Goal: Find specific page/section

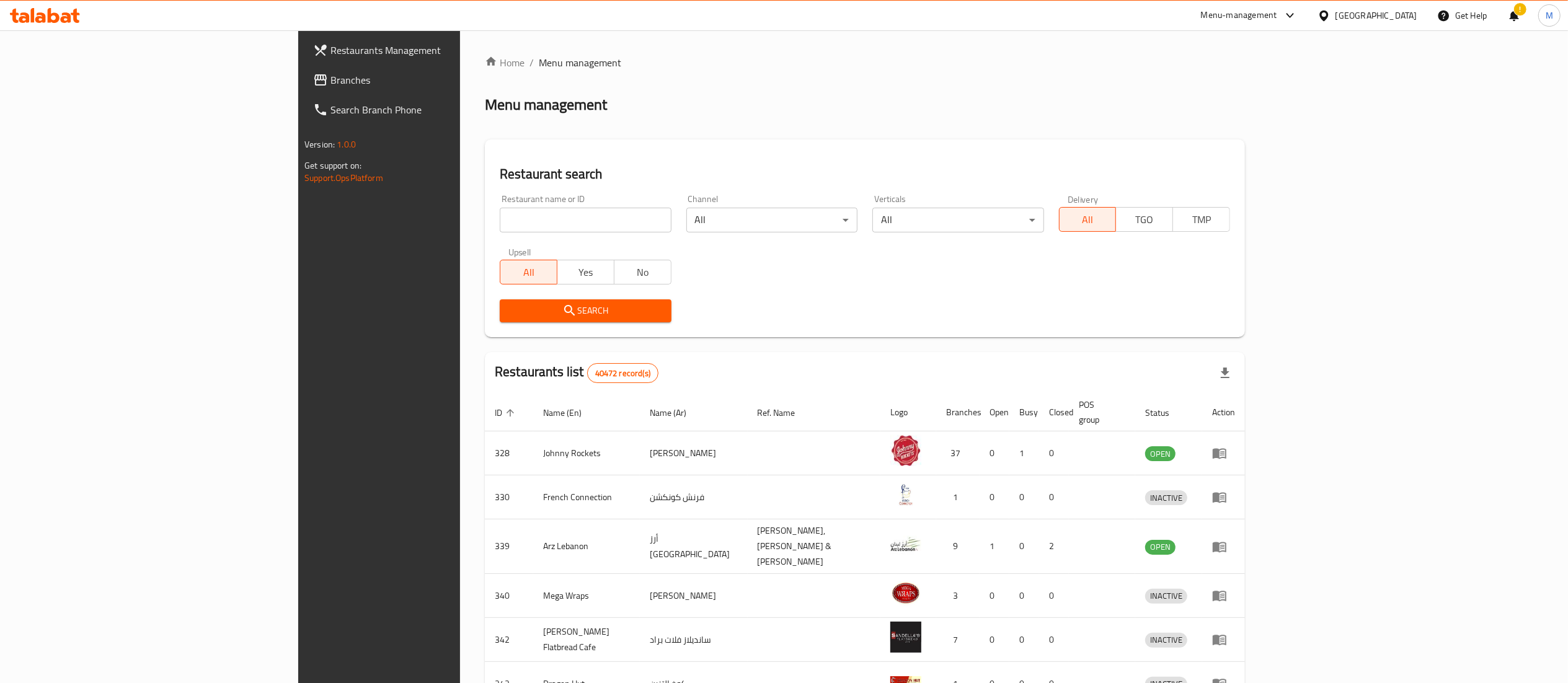
click at [499, 202] on div "Restaurant name or ID Restaurant name or ID" at bounding box center [585, 213] width 171 height 38
click at [499, 228] on input "search" at bounding box center [585, 220] width 171 height 25
type input "jebal al atlas"
click button "Search" at bounding box center [585, 311] width 171 height 23
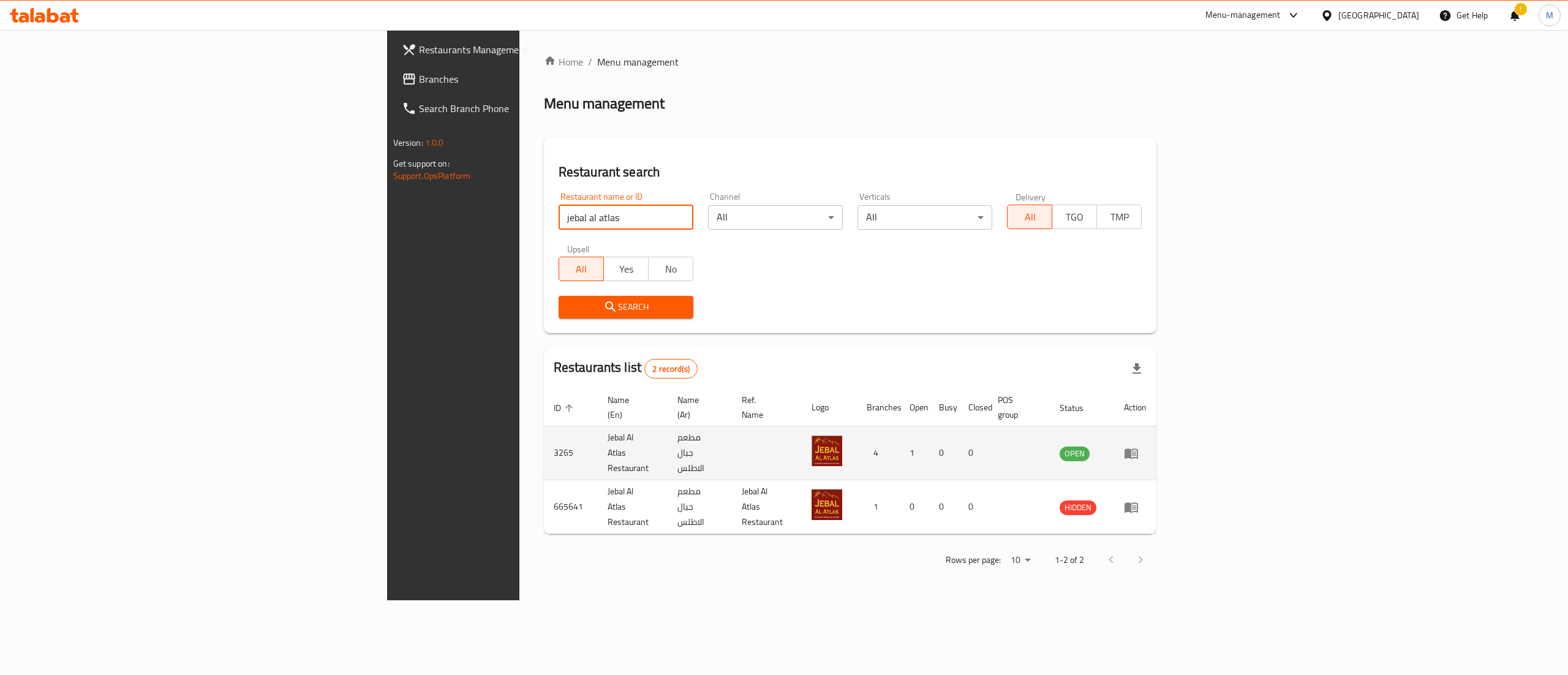
click at [544, 436] on td "3265" at bounding box center [571, 454] width 54 height 54
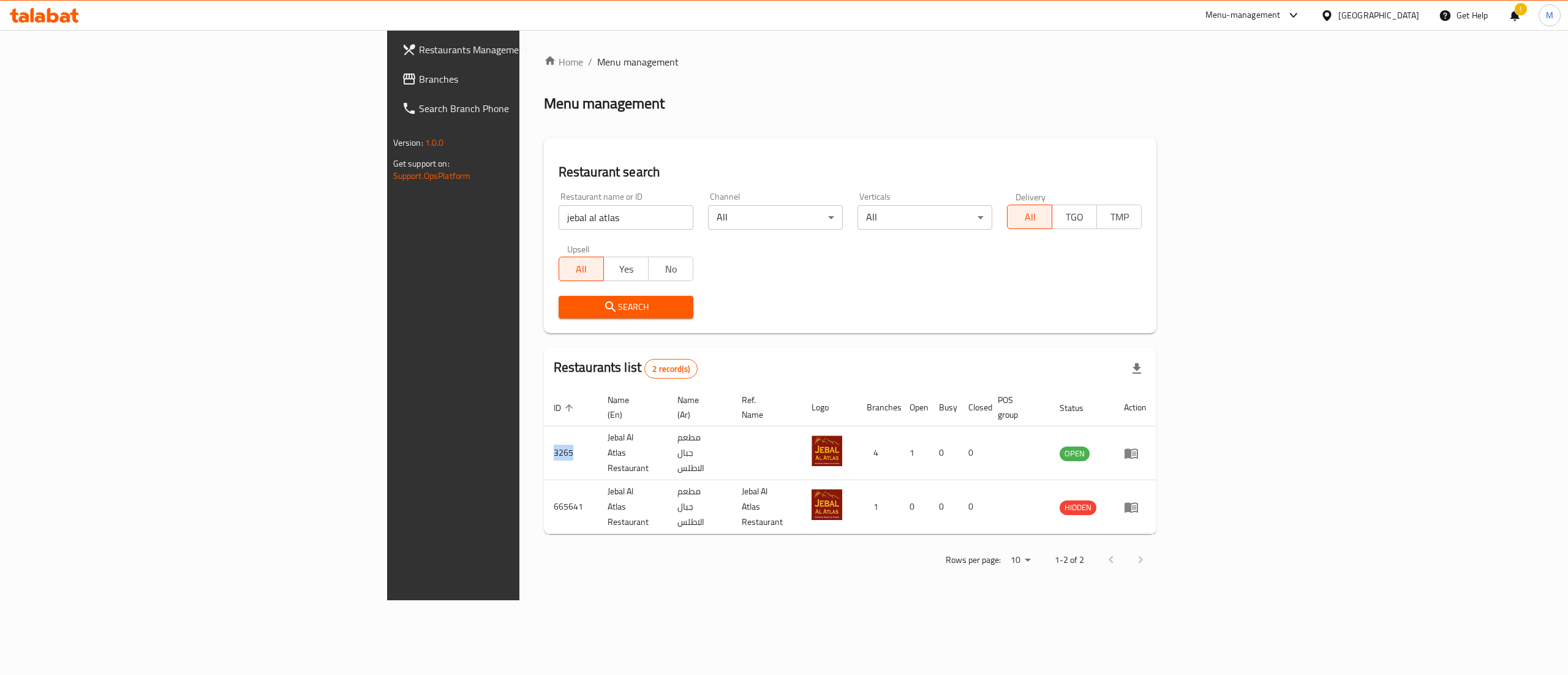
copy td "3265"
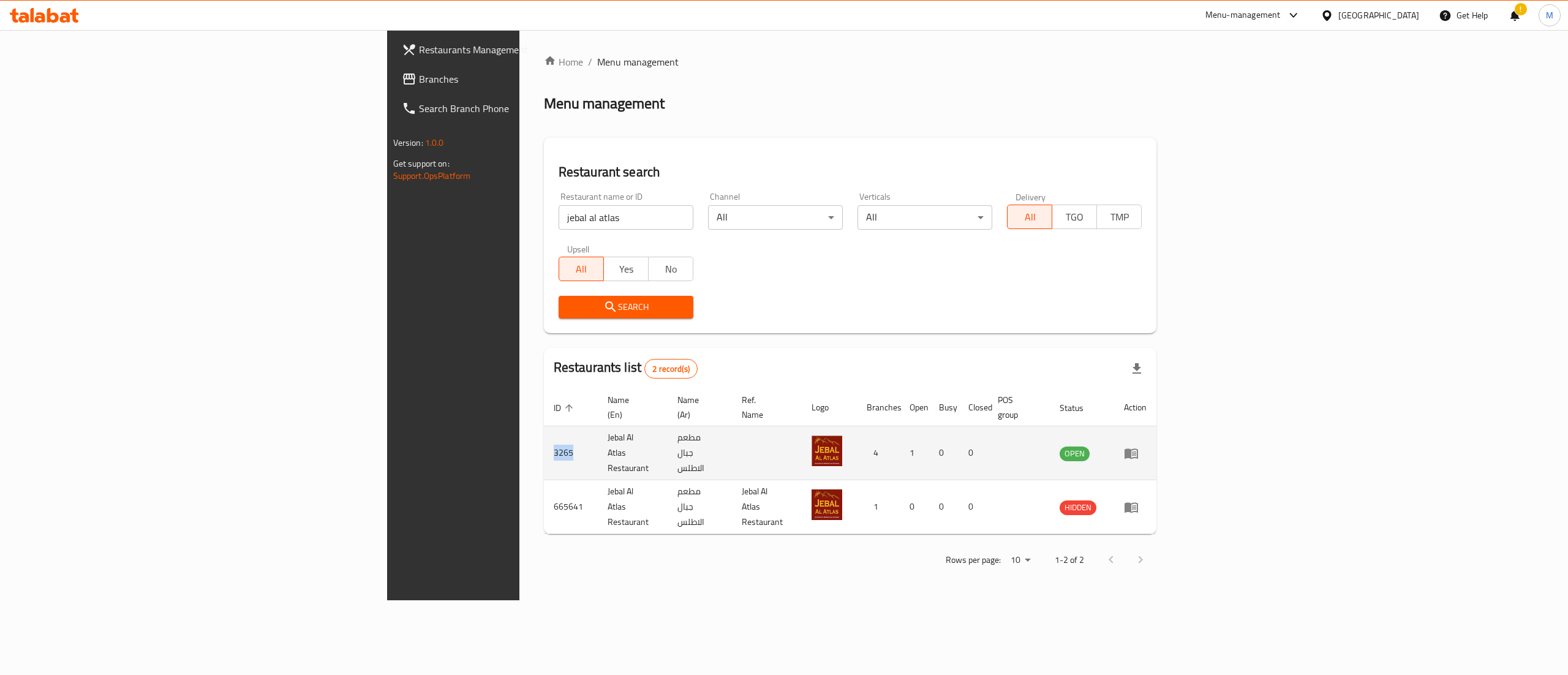
click at [544, 436] on td "3265" at bounding box center [571, 454] width 54 height 54
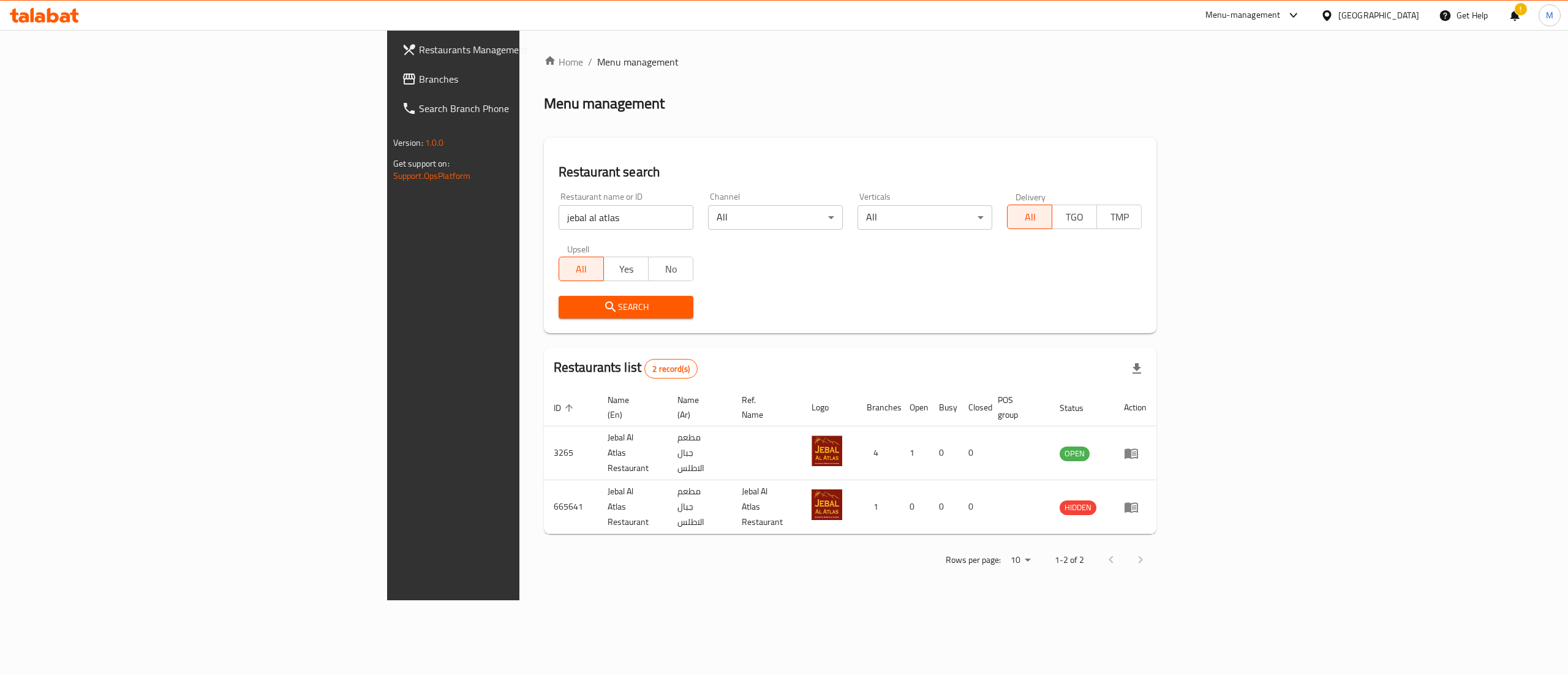
click at [937, 576] on div "Home / Menu management Menu management Restaurant search Restaurant name or ID …" at bounding box center [850, 315] width 662 height 570
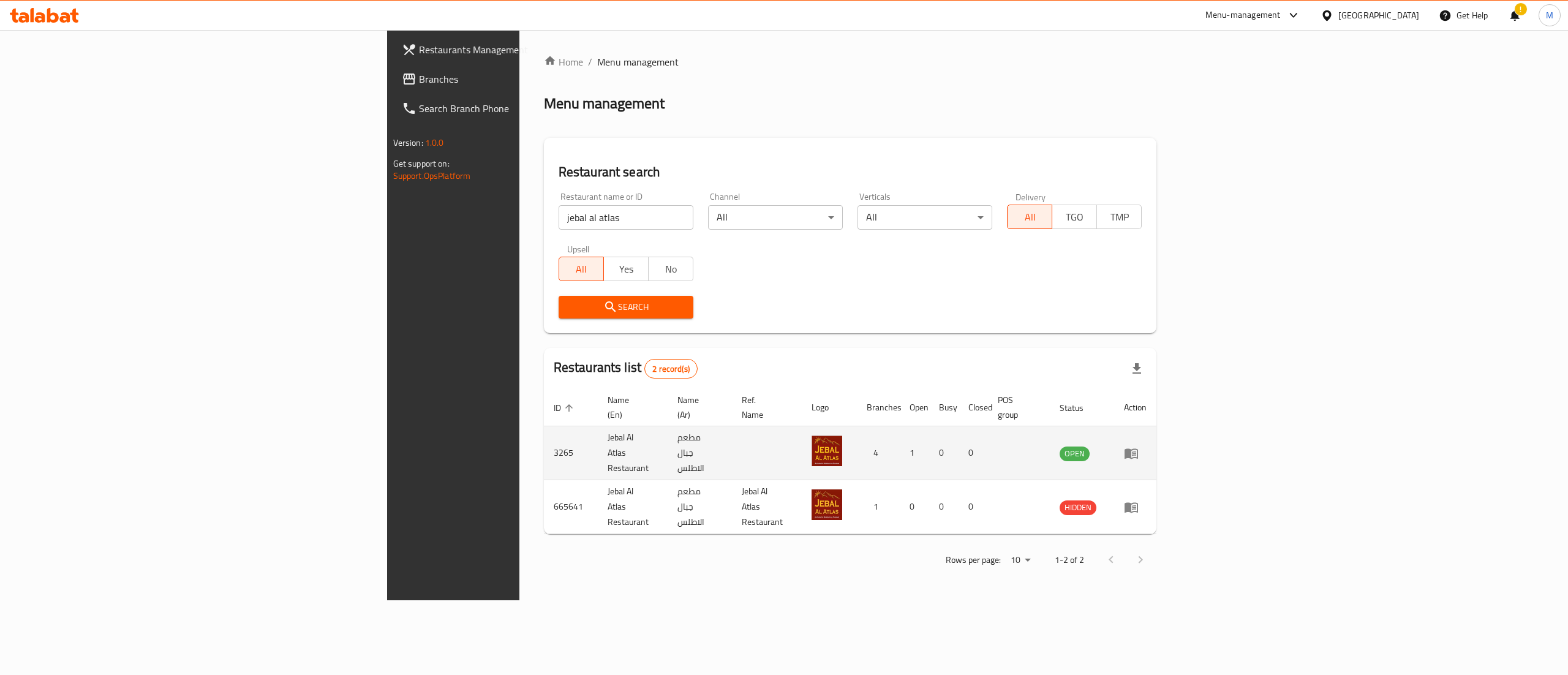
click at [544, 429] on td "3265" at bounding box center [571, 454] width 54 height 54
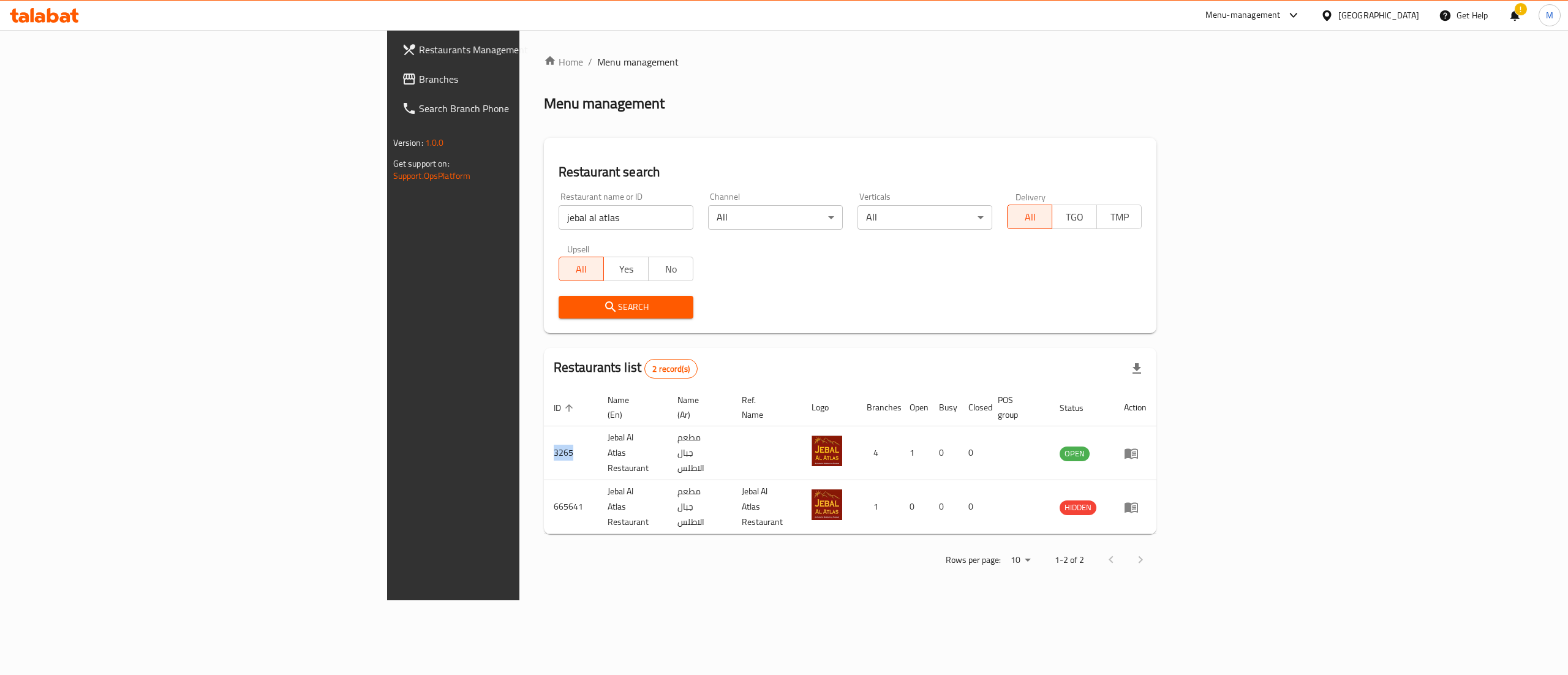
copy td "3265"
